Goal: Task Accomplishment & Management: Use online tool/utility

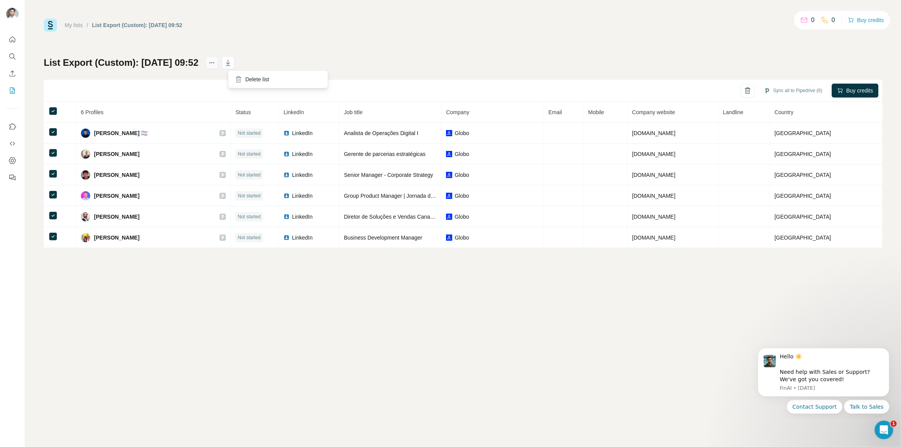
click at [216, 62] on icon "actions" at bounding box center [212, 63] width 8 height 8
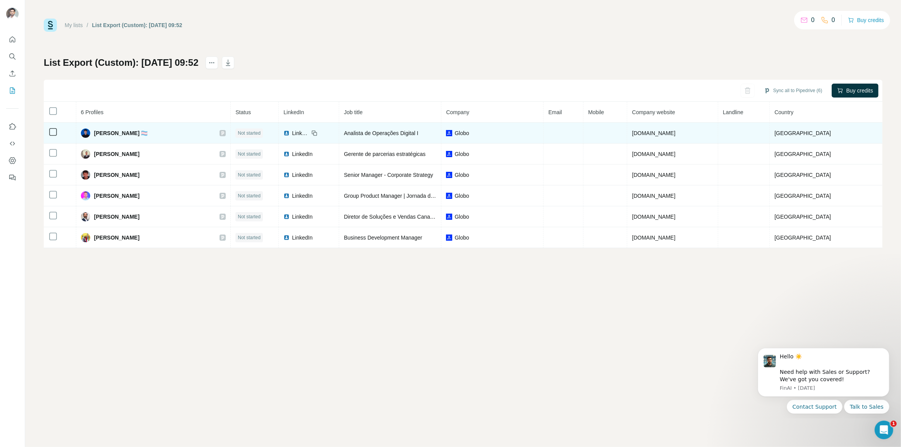
click at [547, 138] on td at bounding box center [564, 133] width 40 height 21
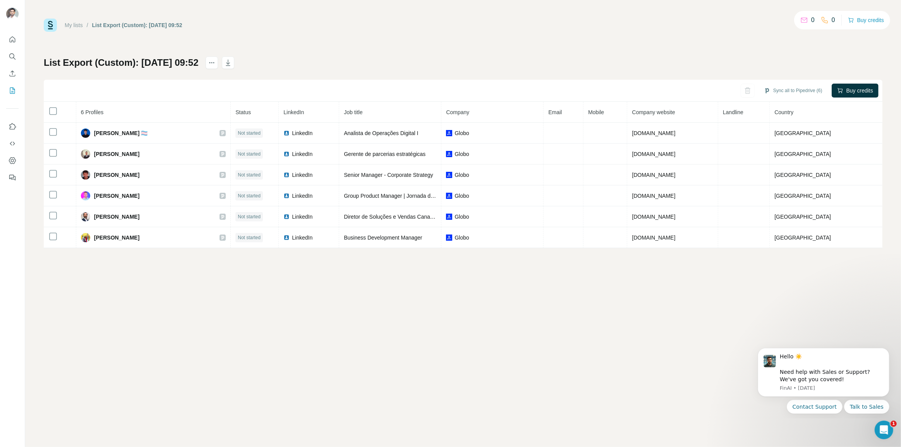
click at [225, 61] on div "List Export (Custom): [DATE] 09:52" at bounding box center [139, 63] width 191 height 12
click at [809, 89] on button "Sync all to Pipedrive (6)" at bounding box center [793, 91] width 69 height 12
click at [798, 148] on button "Sync all to Pipedrive" at bounding box center [780, 148] width 86 height 15
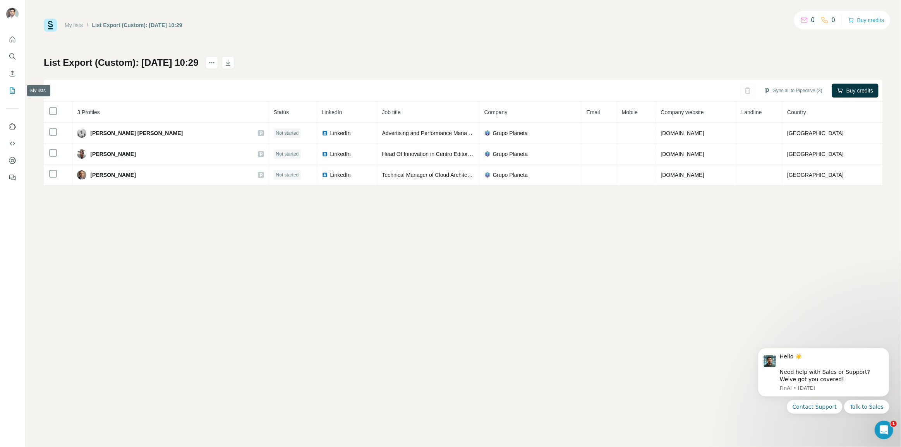
click at [16, 91] on button "My lists" at bounding box center [12, 91] width 12 height 14
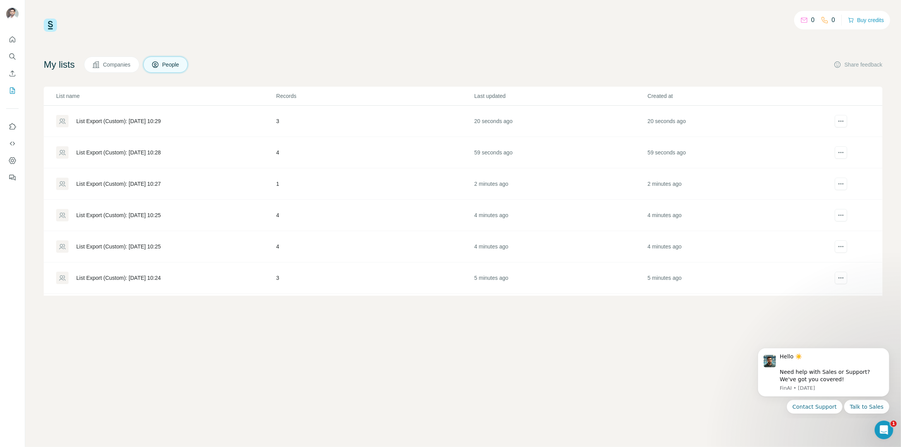
click at [112, 151] on div "List Export (Custom): 02/10/2025 10:28" at bounding box center [118, 153] width 84 height 8
